Goal: Task Accomplishment & Management: Use online tool/utility

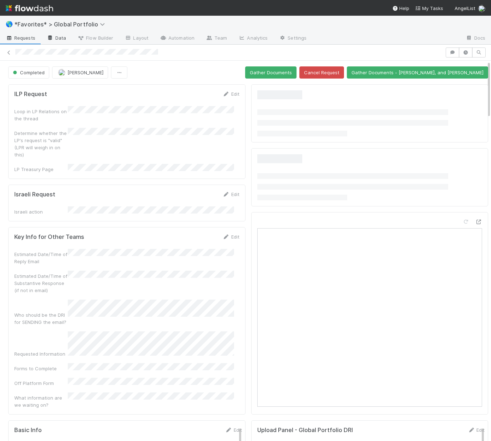
click at [62, 38] on link "Data" at bounding box center [56, 38] width 31 height 11
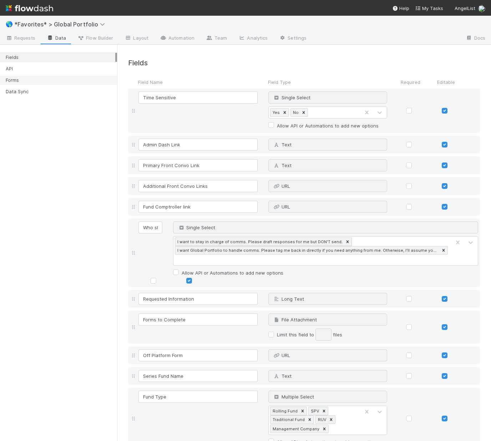
click at [29, 80] on div "Forms" at bounding box center [61, 80] width 110 height 9
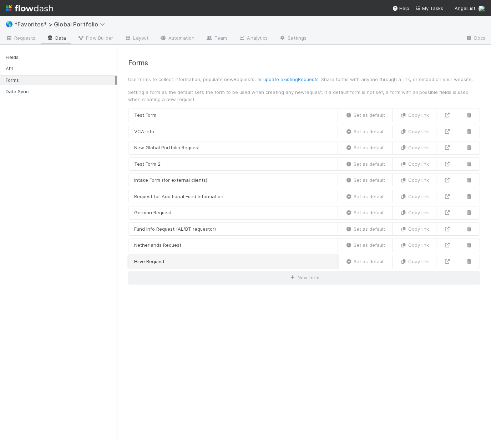
click at [199, 258] on link "Hiive Request" at bounding box center [233, 262] width 210 height 14
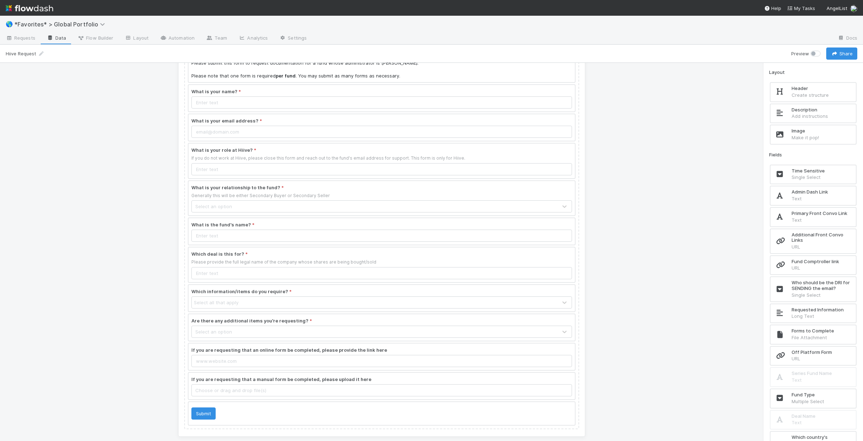
scroll to position [49, 0]
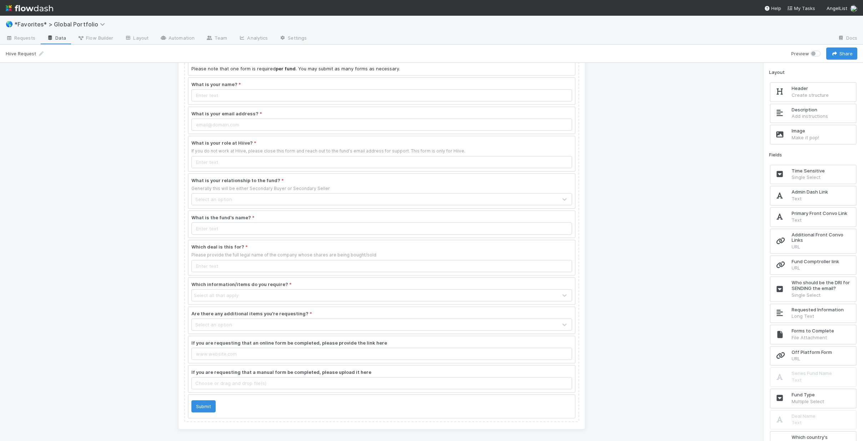
click at [31, 232] on div "Required Fund Info - Hiive Transactions ONLY Please submit this form to request…" at bounding box center [381, 252] width 763 height 378
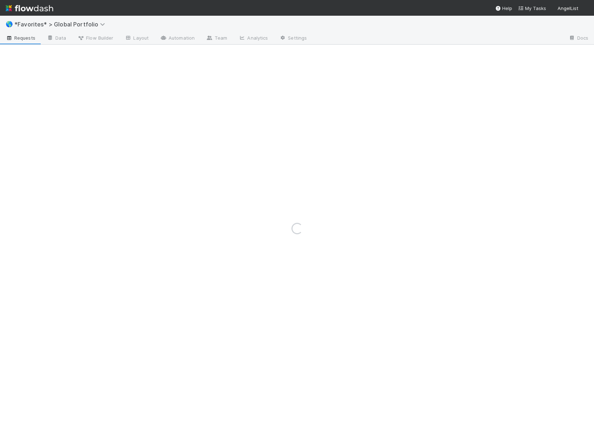
click at [56, 25] on div "Loading..." at bounding box center [297, 228] width 594 height 425
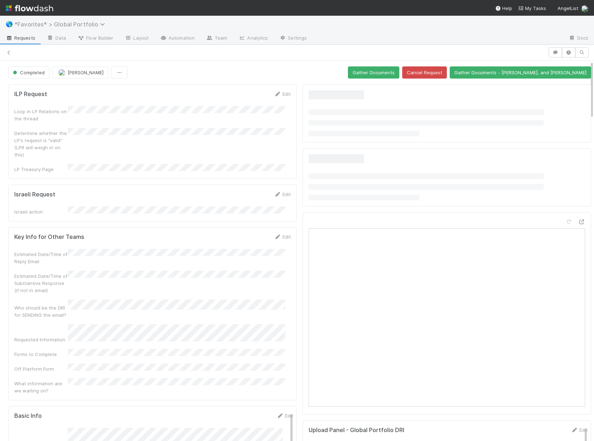
click at [58, 23] on span "*Favorites* > Global Portfolio" at bounding box center [61, 24] width 94 height 7
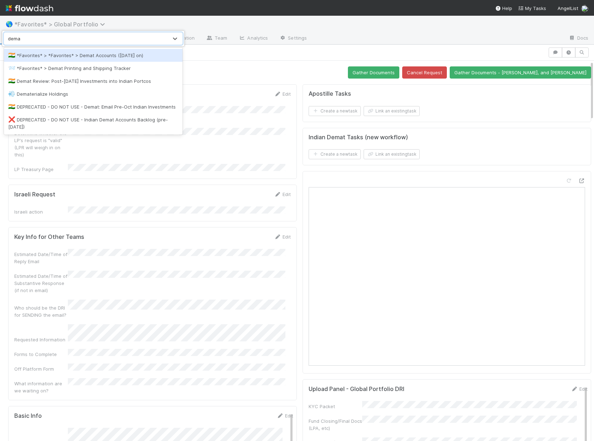
type input "demat"
click at [56, 54] on div "🇮🇳 *Favorites* > *Favorites* > Demat Accounts (April 2025 on)" at bounding box center [93, 55] width 170 height 7
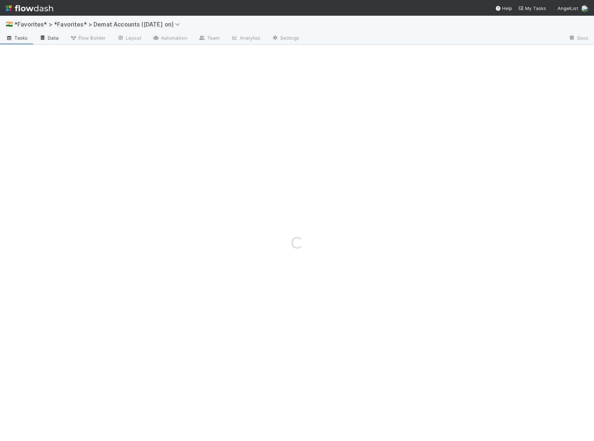
click at [57, 38] on link "Data" at bounding box center [49, 38] width 31 height 11
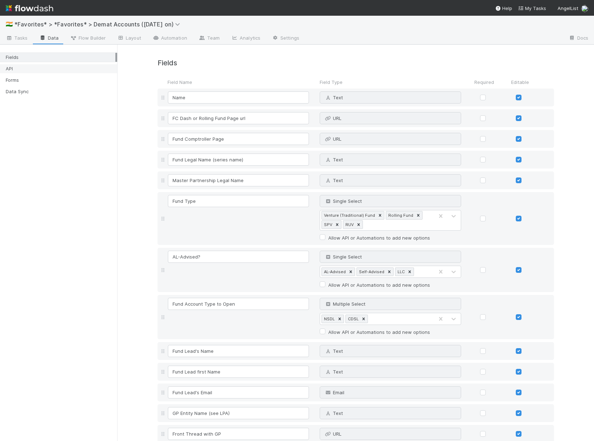
click at [21, 71] on div "API" at bounding box center [61, 68] width 110 height 9
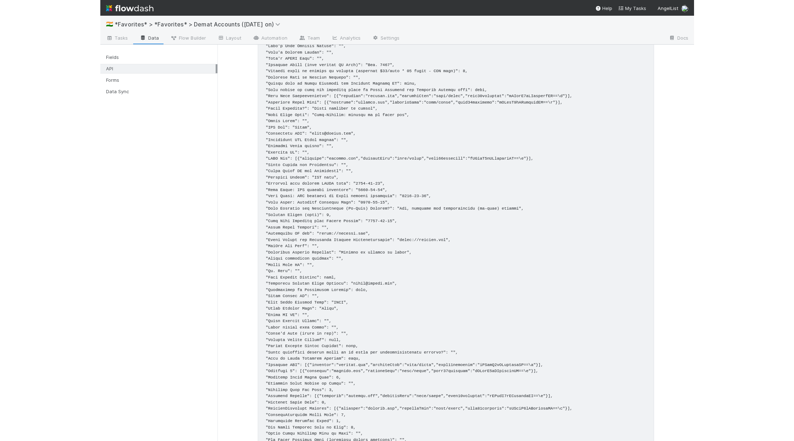
scroll to position [611, 0]
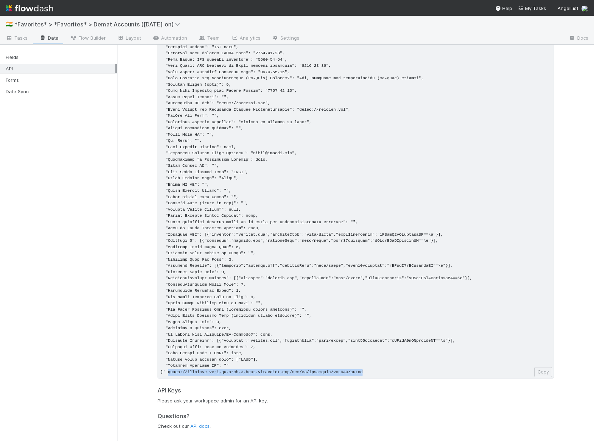
drag, startPoint x: 165, startPoint y: 373, endPoint x: 378, endPoint y: 370, distance: 212.9
copy pre "https://flowdash.prod-us-west-2-main.angellist.com/api/v1/workflows/rkI5X9/tasks"
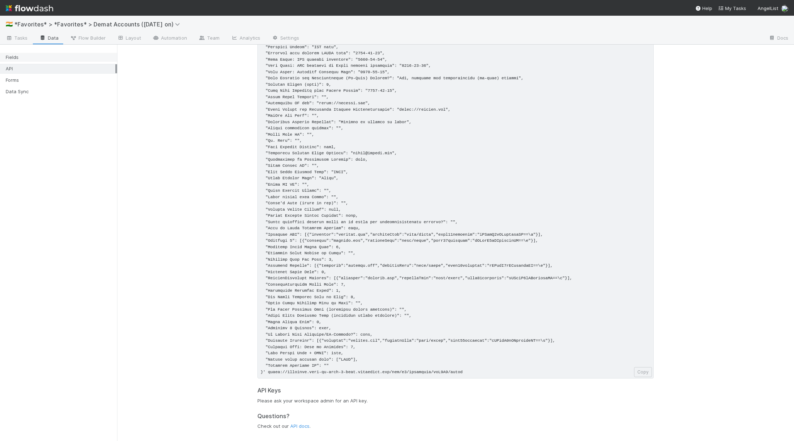
click at [28, 58] on div "Fields" at bounding box center [61, 57] width 110 height 9
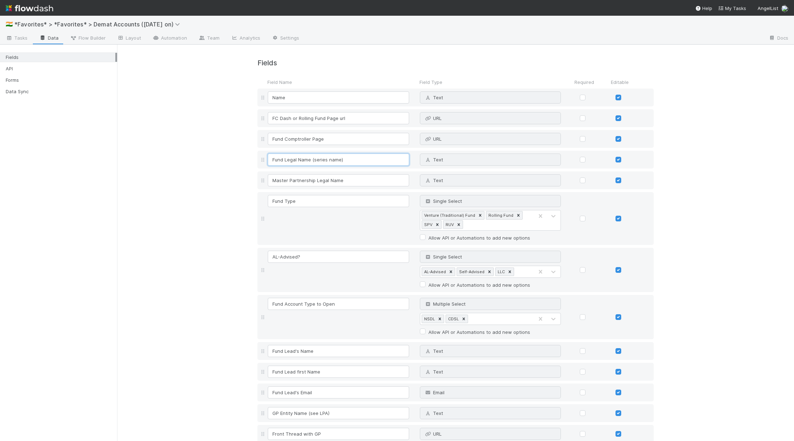
drag, startPoint x: 369, startPoint y: 160, endPoint x: 245, endPoint y: 146, distance: 125.1
